Goal: Transaction & Acquisition: Book appointment/travel/reservation

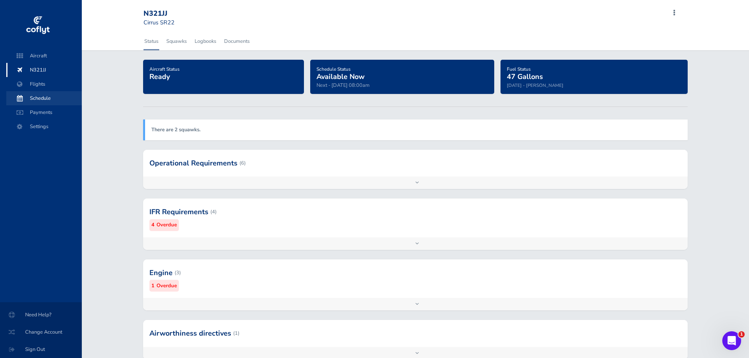
click at [46, 97] on span "Schedule" at bounding box center [44, 98] width 60 height 14
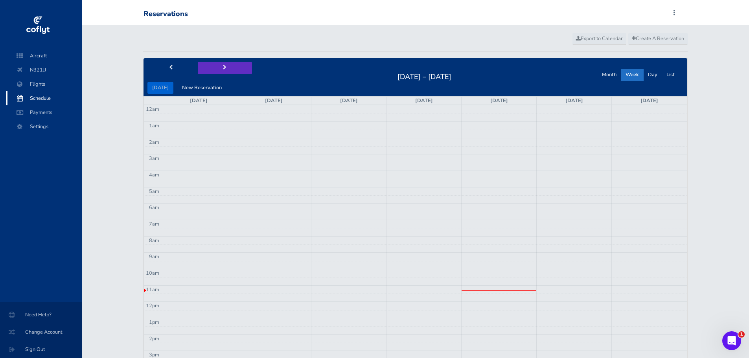
click at [219, 64] on button "next" at bounding box center [225, 68] width 54 height 12
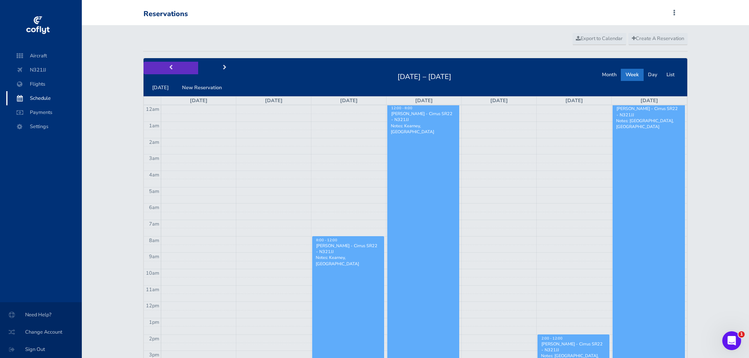
click at [171, 68] on span "prev" at bounding box center [171, 67] width 4 height 5
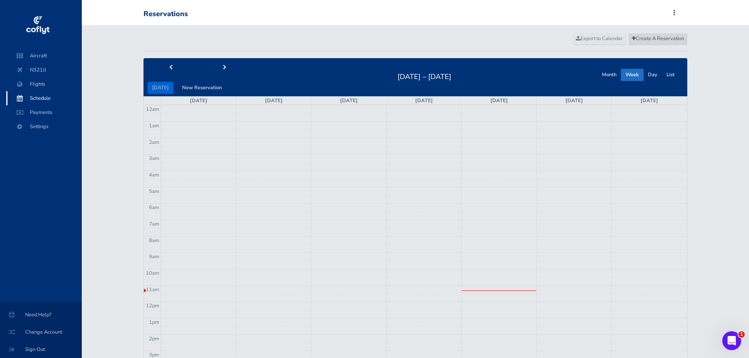
click at [675, 39] on span "Create A Reservation" at bounding box center [658, 38] width 52 height 7
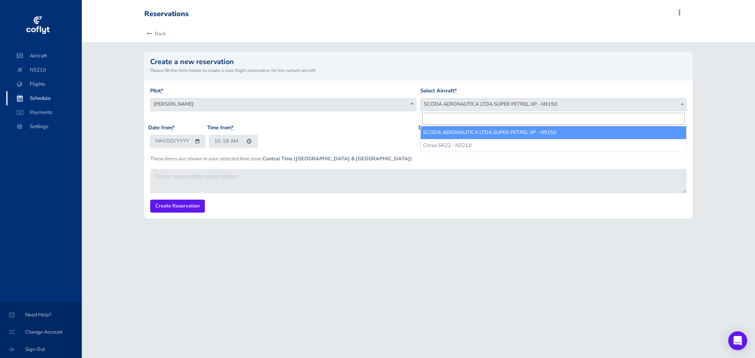
click at [463, 103] on span "SCODA AERONAUTICA LTDA SUPER PETREL XP - N915JJ" at bounding box center [553, 104] width 265 height 11
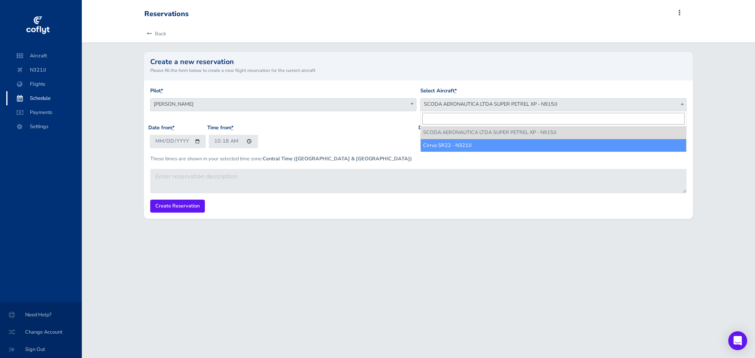
select select "4541"
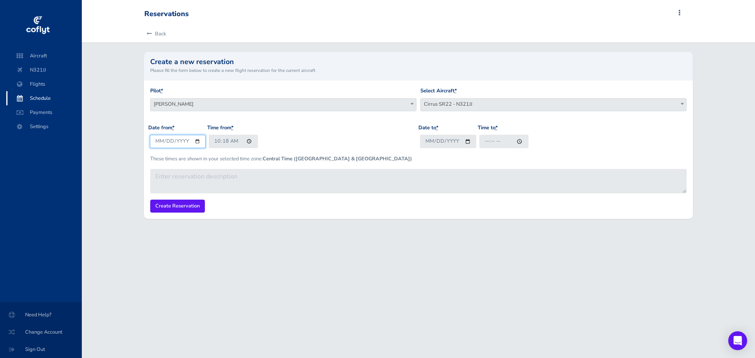
click at [166, 142] on input "2025-08-21" at bounding box center [178, 141] width 56 height 13
type input "2025-08-23"
click at [219, 141] on input "10:18" at bounding box center [233, 141] width 49 height 13
click at [215, 141] on input "09:00" at bounding box center [233, 141] width 49 height 13
type input "10:00"
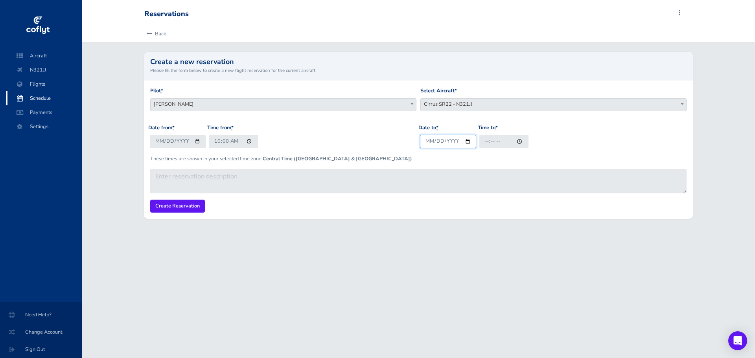
click at [427, 142] on input "Date to *" at bounding box center [448, 141] width 56 height 13
type input "2025-08-23"
click at [485, 143] on input "Time to *" at bounding box center [503, 141] width 49 height 13
type input "20:00"
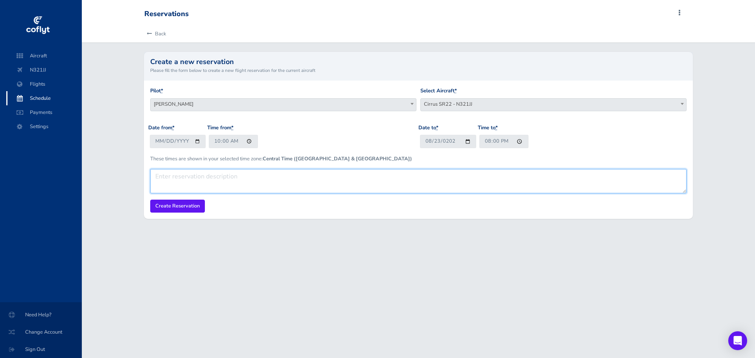
click at [356, 180] on textarea at bounding box center [418, 181] width 537 height 24
type textarea "Mackinac Island"
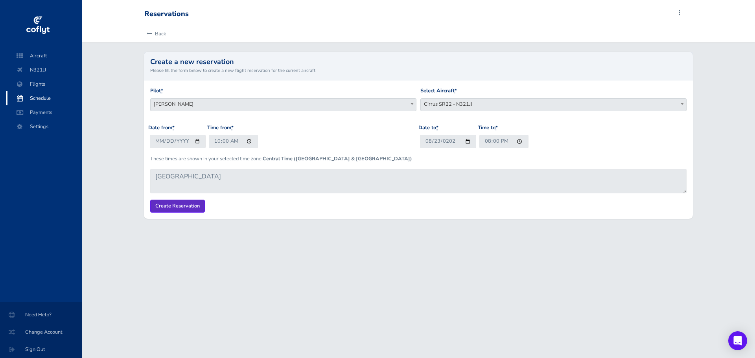
click at [179, 208] on input "Create Reservation" at bounding box center [177, 206] width 55 height 13
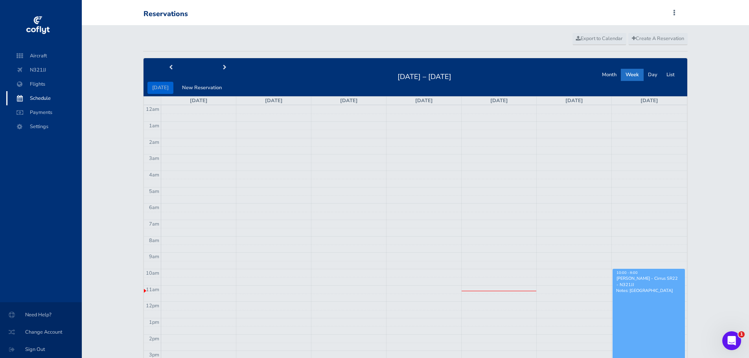
scroll to position [39, 0]
